Goal: Task Accomplishment & Management: Complete application form

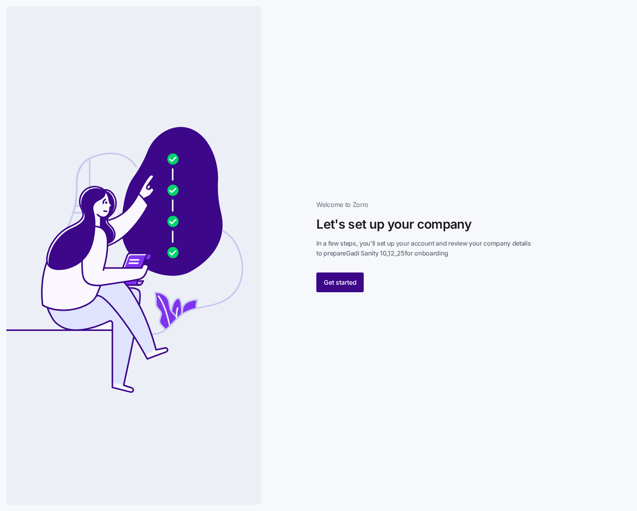
click at [336, 282] on span "Get started" at bounding box center [340, 282] width 33 height 9
